Goal: Transaction & Acquisition: Purchase product/service

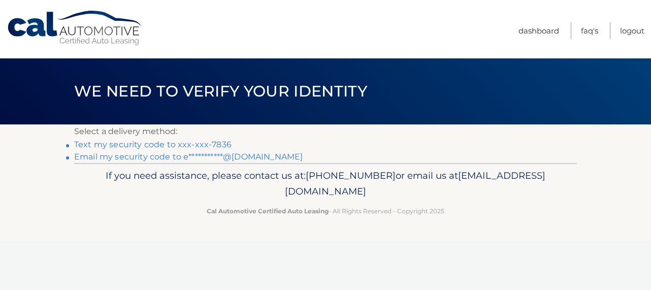
click at [218, 142] on link "Text my security code to xxx-xxx-7836" at bounding box center [152, 145] width 157 height 10
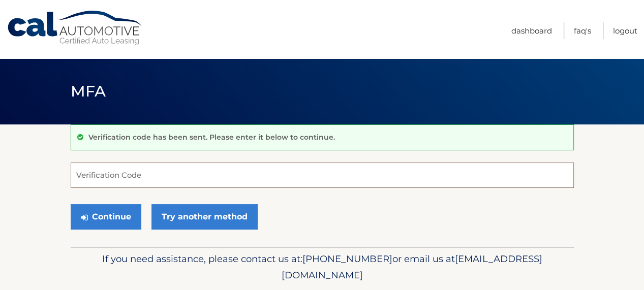
click at [155, 178] on input "Verification Code" at bounding box center [322, 175] width 503 height 25
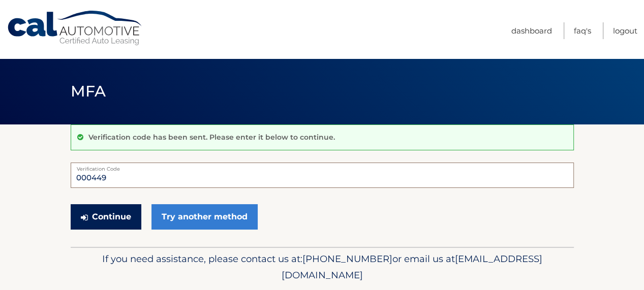
type input "000449"
click at [124, 212] on button "Continue" at bounding box center [106, 216] width 71 height 25
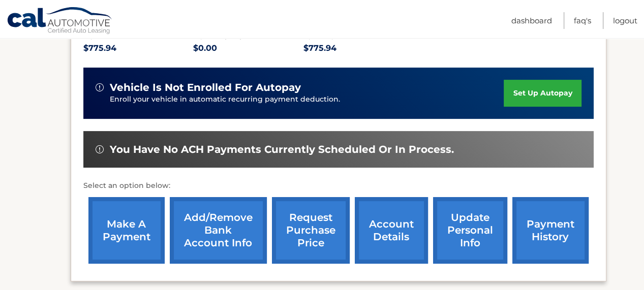
scroll to position [254, 0]
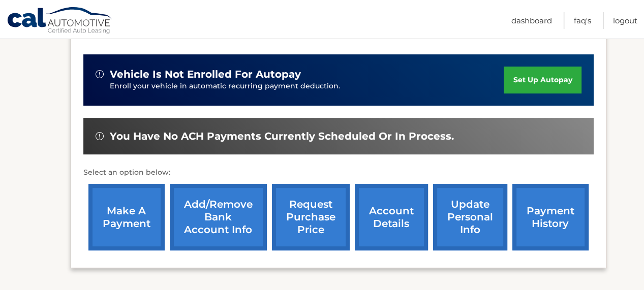
click at [105, 226] on link "make a payment" at bounding box center [126, 217] width 76 height 67
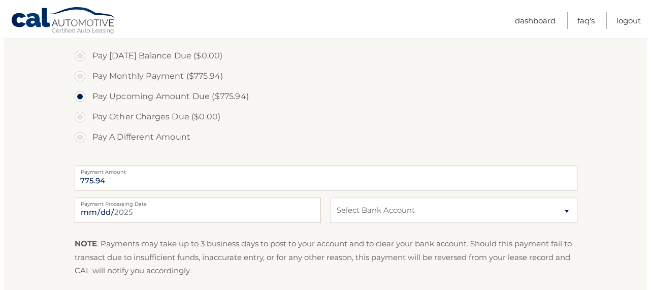
scroll to position [356, 0]
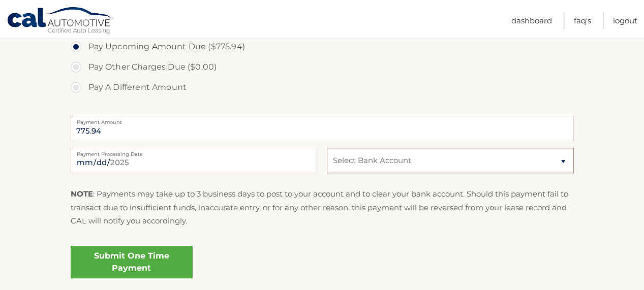
click at [562, 162] on select "Select Bank Account Checking JPMORGAN CHASE BANK, NA *****6157 Checking JPMORGA…" at bounding box center [450, 160] width 246 height 25
select select "OGEzZjJkMmQtODNlNC00OWFiLWI1NzUtNTAwZjhhMDQyYmUw"
click at [327, 148] on select "Select Bank Account Checking JPMORGAN CHASE BANK, NA *****6157 Checking JPMORGA…" at bounding box center [450, 160] width 246 height 25
click at [140, 260] on link "Submit One Time Payment" at bounding box center [132, 262] width 122 height 33
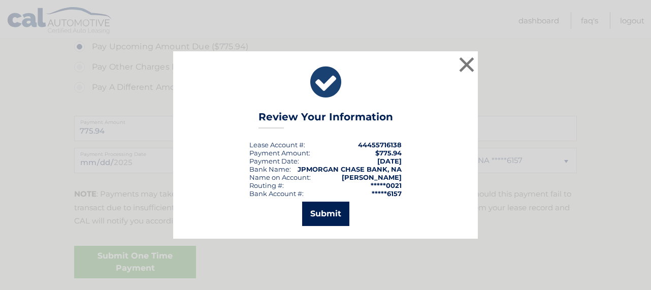
click at [305, 216] on button "Submit" at bounding box center [325, 214] width 47 height 24
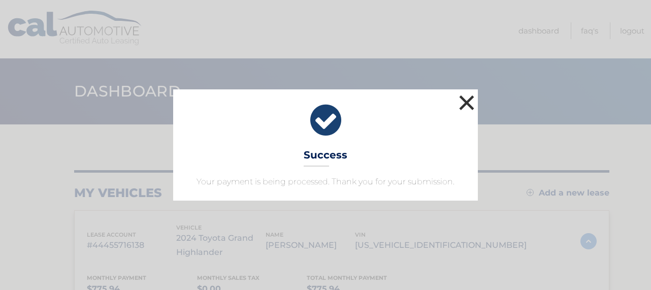
click at [465, 101] on button "×" at bounding box center [467, 102] width 20 height 20
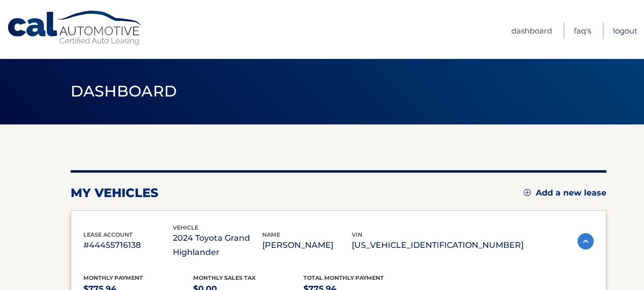
click at [618, 29] on link "Logout" at bounding box center [625, 30] width 24 height 17
